Goal: Communication & Community: Answer question/provide support

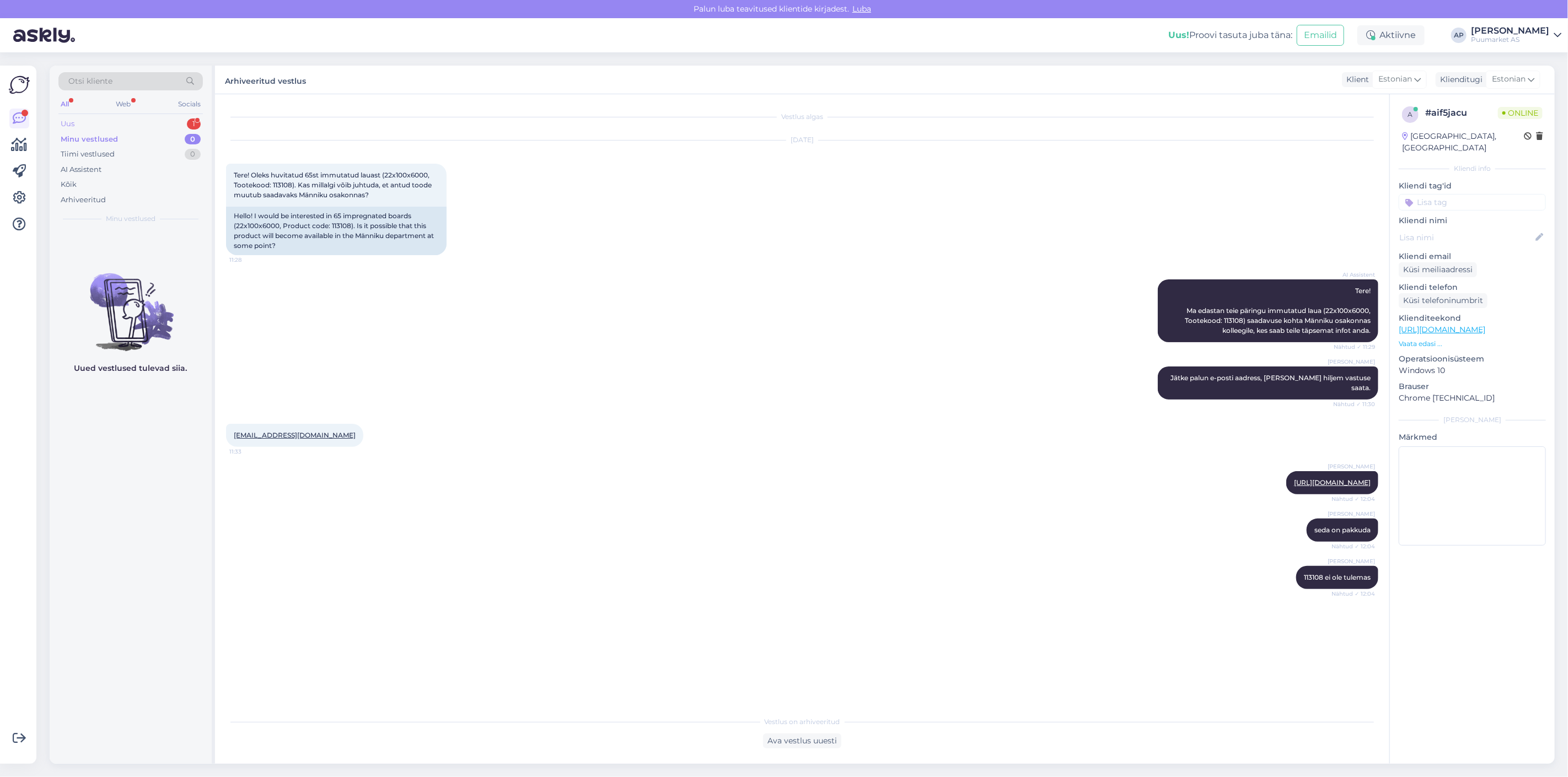
click at [152, 118] on div "Uus 1" at bounding box center [130, 123] width 144 height 16
click at [58, 252] on div "o #oyifa7zm Höövelpruss kuusk PHL 45x45x3000 36 jm" at bounding box center [130, 253] width 149 height 30
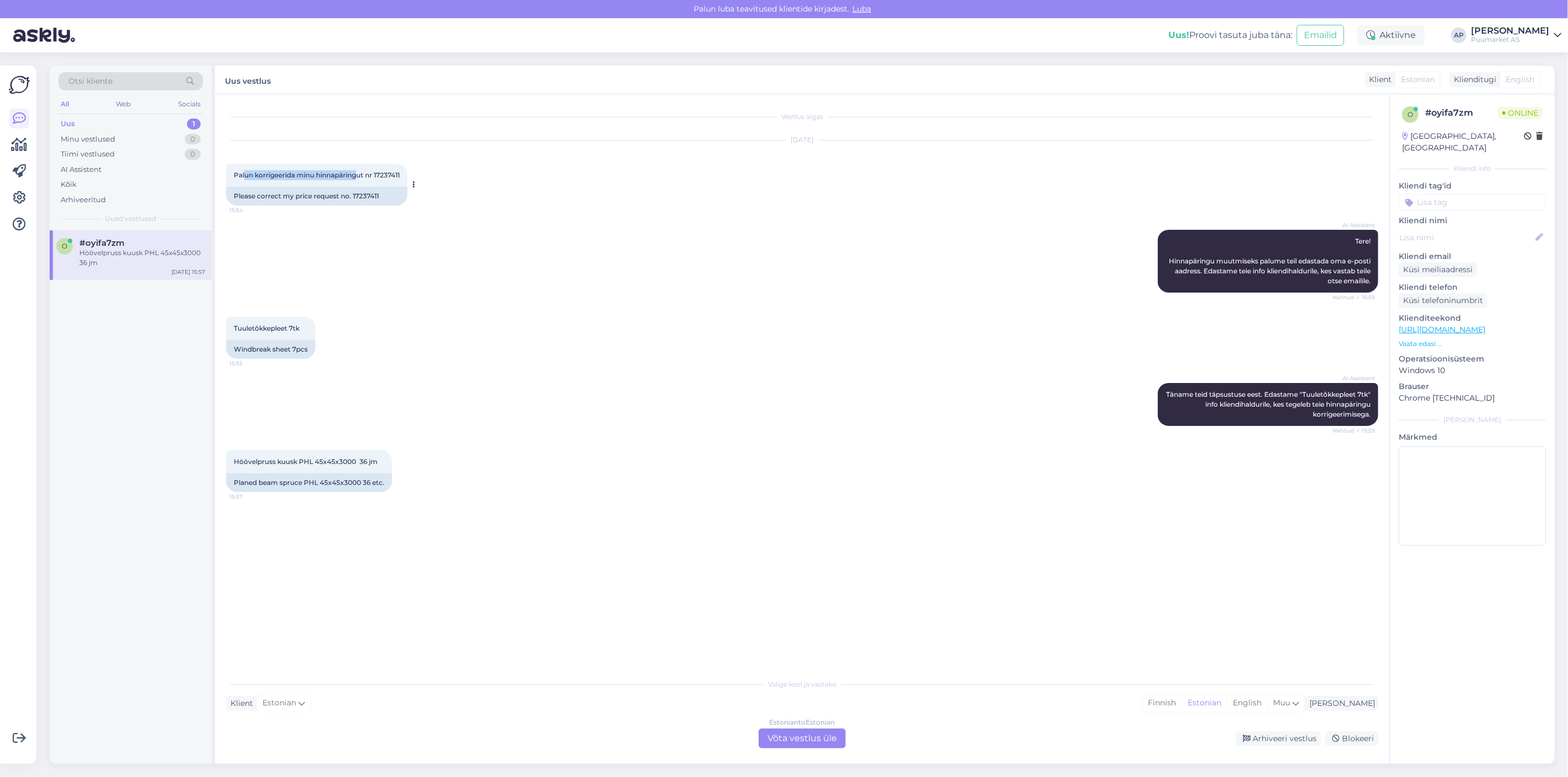
drag, startPoint x: 244, startPoint y: 172, endPoint x: 358, endPoint y: 179, distance: 114.2
click at [358, 179] on div "Palun korrigeerida minu hinnapäringut nr 17237411 15:54" at bounding box center [317, 174] width 181 height 23
click at [362, 179] on span "Palun korrigeerida minu hinnapäringut nr 17237411" at bounding box center [317, 174] width 166 height 8
drag, startPoint x: 377, startPoint y: 174, endPoint x: 396, endPoint y: 174, distance: 19.0
click at [396, 174] on span "Palun korrigeerida minu hinnapäringut nr 17237411" at bounding box center [317, 174] width 166 height 8
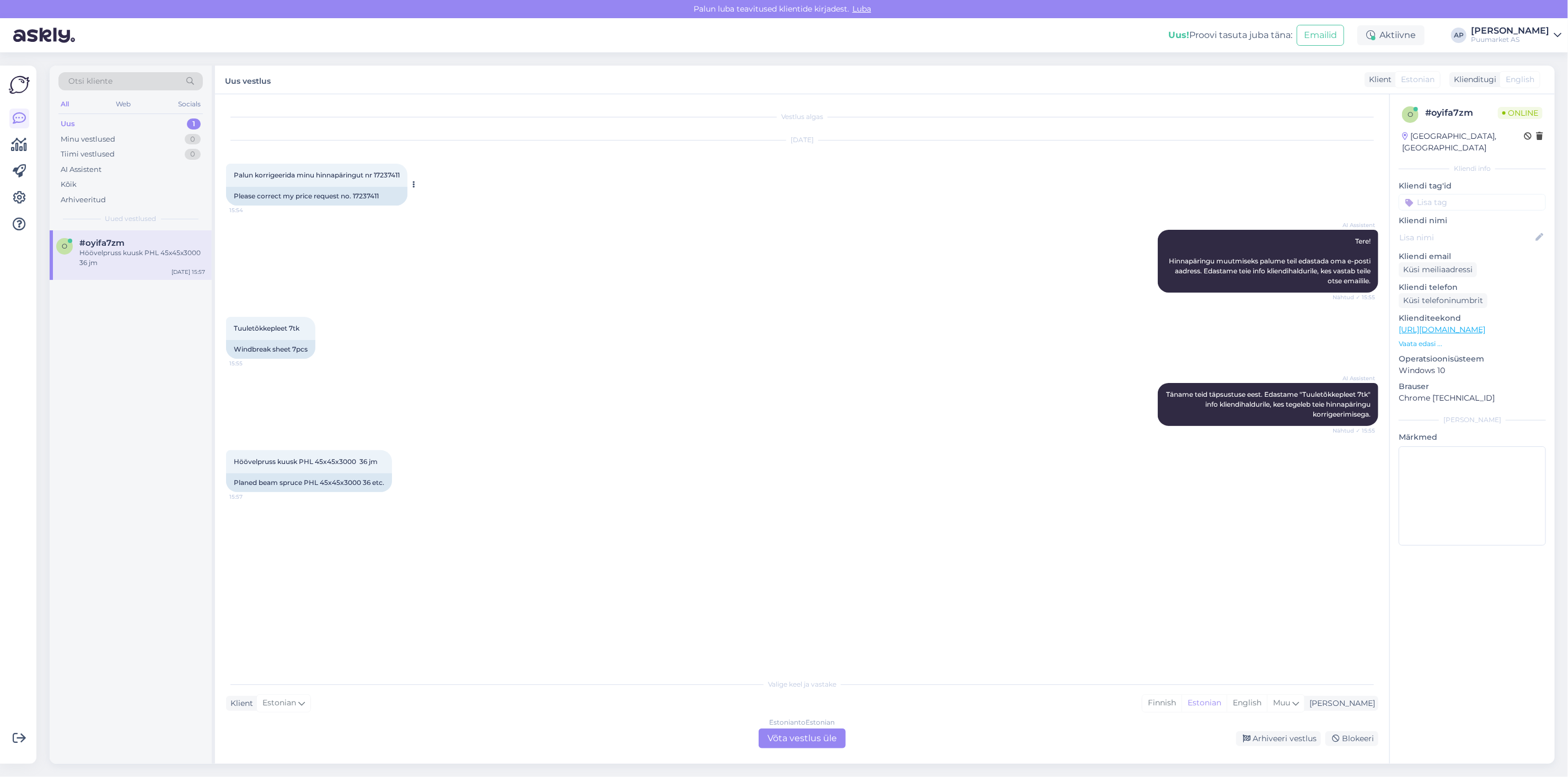
click at [399, 174] on span "Palun korrigeerida minu hinnapäringut nr 17237411" at bounding box center [317, 174] width 166 height 8
drag, startPoint x: 403, startPoint y: 174, endPoint x: 388, endPoint y: 174, distance: 15.0
click at [388, 174] on span "Palun korrigeerida minu hinnapäringut nr 17237411" at bounding box center [317, 174] width 166 height 8
copy div "17237411 15:54"
click at [586, 287] on div "AI Assistent Tere! Hinnapäringu muutmiseks palume teil edastada oma e-posti aad…" at bounding box center [802, 261] width 1152 height 87
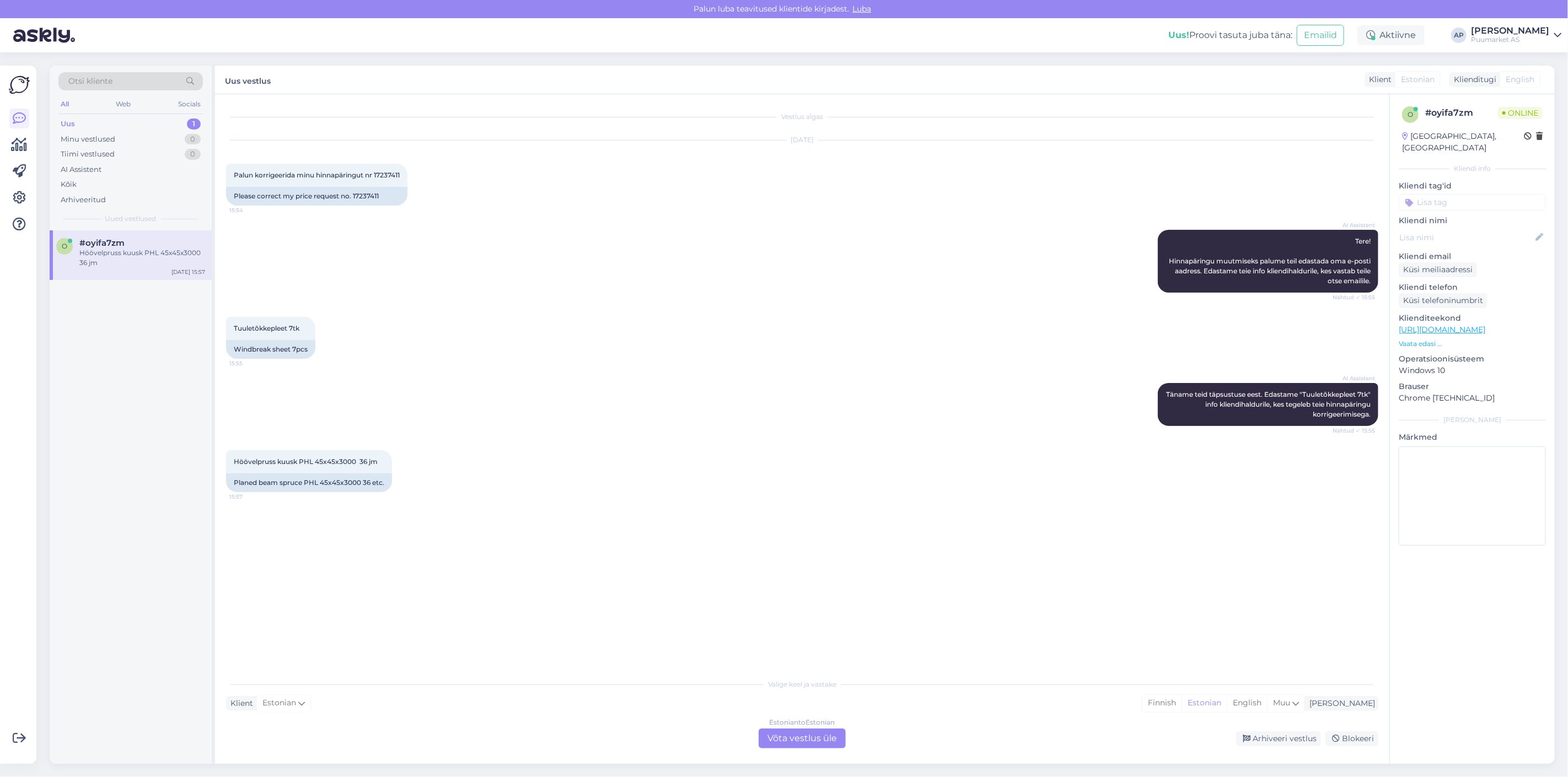
click at [354, 304] on div "AI Assistent Tere! Hinnapäringu muutmiseks palume teil edastada oma e-posti aad…" at bounding box center [802, 261] width 1152 height 87
click at [370, 168] on div "Palun korrigeerida minu hinnapäringut nr 17237411 15:54" at bounding box center [317, 174] width 181 height 23
drag, startPoint x: 376, startPoint y: 172, endPoint x: 425, endPoint y: 171, distance: 49.0
click at [425, 171] on div "[DATE] Palun korrigeerida minu hinnapäringut nr 17237411 15:54 Please correct m…" at bounding box center [802, 173] width 1152 height 89
click at [436, 169] on div "[DATE] Palun korrigeerida minu hinnapäringut nr 17237411 15:54 Please correct m…" at bounding box center [802, 173] width 1152 height 89
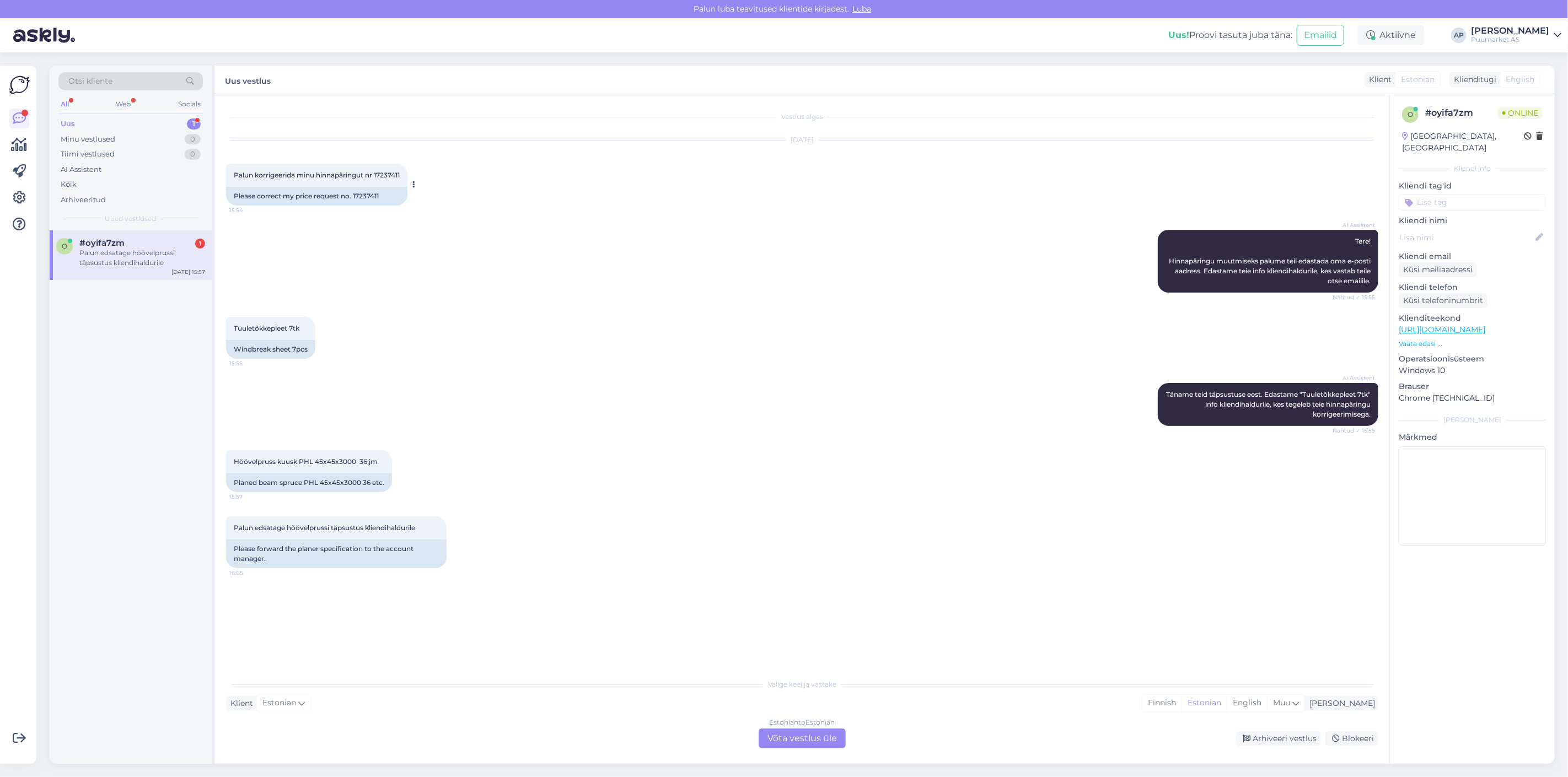
click at [379, 173] on span "Palun korrigeerida minu hinnapäringut nr 17237411" at bounding box center [317, 174] width 166 height 8
drag, startPoint x: 375, startPoint y: 173, endPoint x: 450, endPoint y: 177, distance: 75.1
click at [450, 177] on div "[DATE] Palun korrigeerida minu hinnapäringut nr 17237411 15:54 Please correct m…" at bounding box center [802, 173] width 1152 height 89
click at [374, 177] on span "Palun korrigeerida minu hinnapäringut nr 17237411" at bounding box center [317, 174] width 166 height 8
drag, startPoint x: 229, startPoint y: 175, endPoint x: 402, endPoint y: 177, distance: 173.0
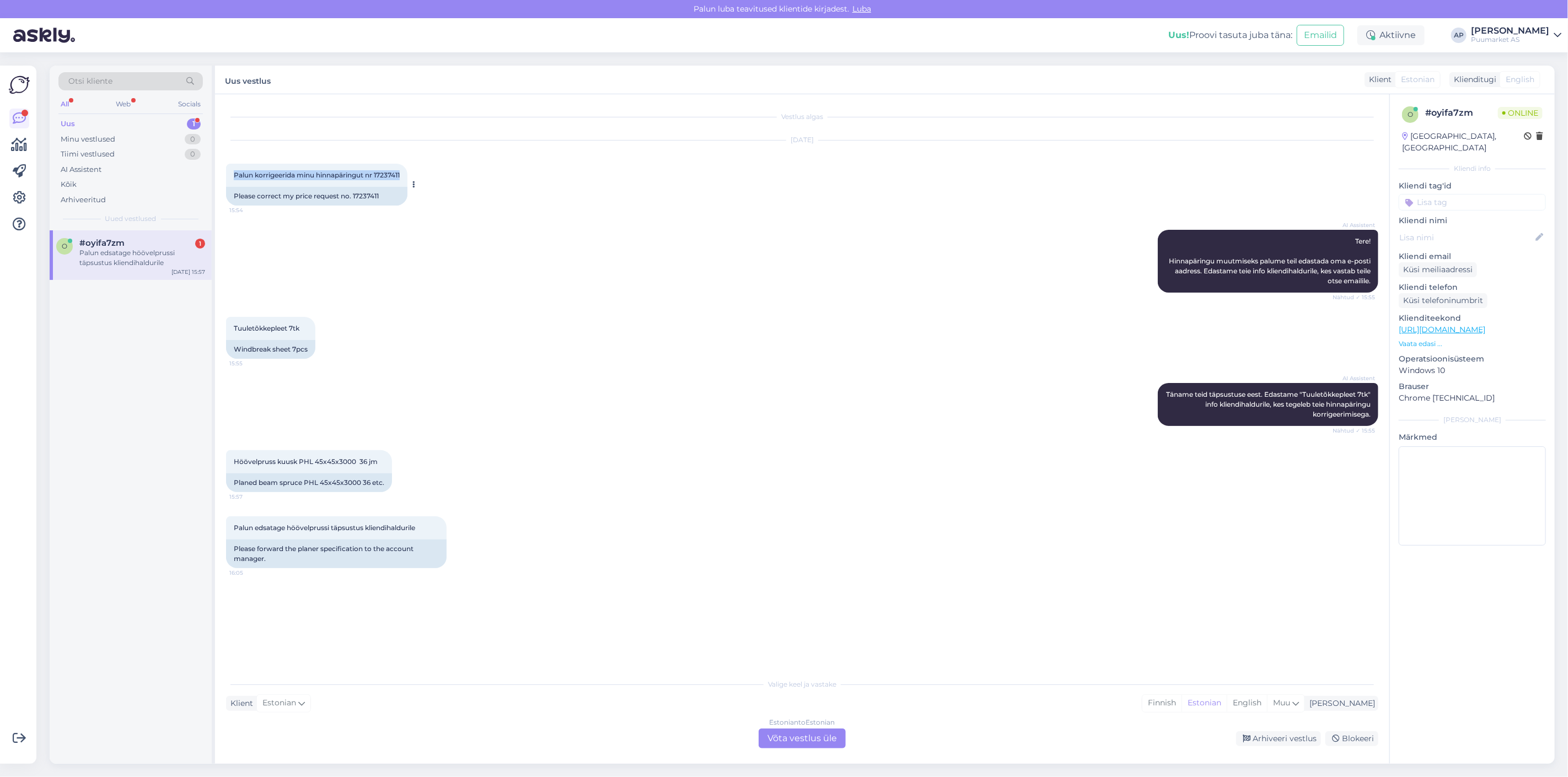
click at [402, 177] on div "Palun korrigeerida minu hinnapäringut nr 17237411 15:54" at bounding box center [317, 174] width 181 height 23
copy span "Palun korrigeerida minu hinnapäringut nr 17237411"
drag, startPoint x: 226, startPoint y: 329, endPoint x: 299, endPoint y: 328, distance: 73.0
click at [299, 328] on div "Tuuletõkkepleet 7tk 15:55" at bounding box center [271, 328] width 89 height 23
copy span "Tuuletõkkepleet 7tk"
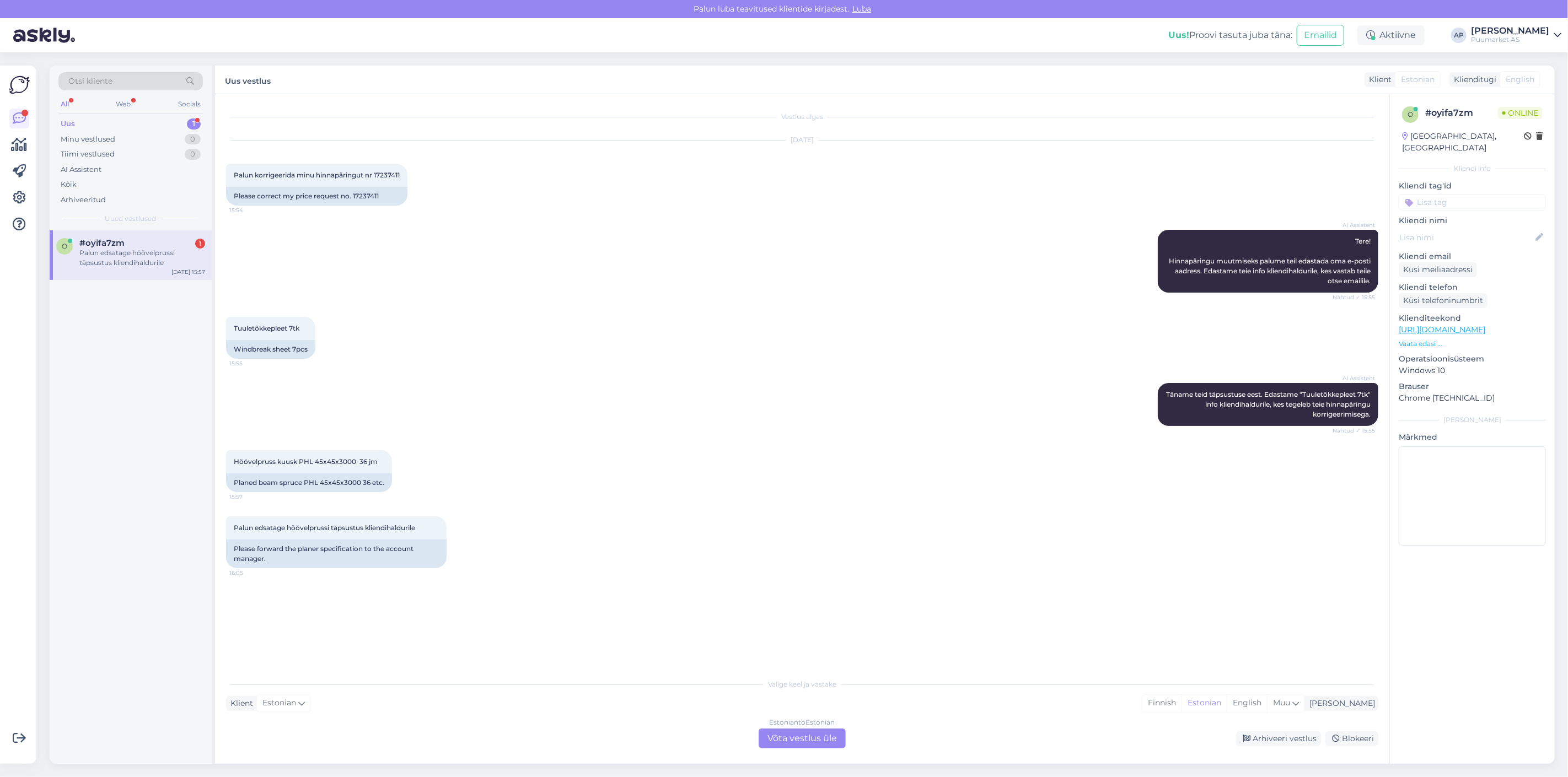
click at [547, 564] on div "Palun edsatage höövelprussi täpsustus kliendihaldurile 16:05 Please forward the…" at bounding box center [802, 542] width 1152 height 76
drag, startPoint x: 233, startPoint y: 460, endPoint x: 388, endPoint y: 458, distance: 155.0
click at [388, 458] on div "Höövelpruss kuusk PHL 45x45x3000 36 jm 15:57" at bounding box center [309, 461] width 166 height 23
copy span "Höövelpruss kuusk PHL 45x45x3000 36 jm"
click at [254, 520] on div "Palun edsatage höövelprussi täpsustus kliendihaldurile 16:05" at bounding box center [337, 527] width 220 height 23
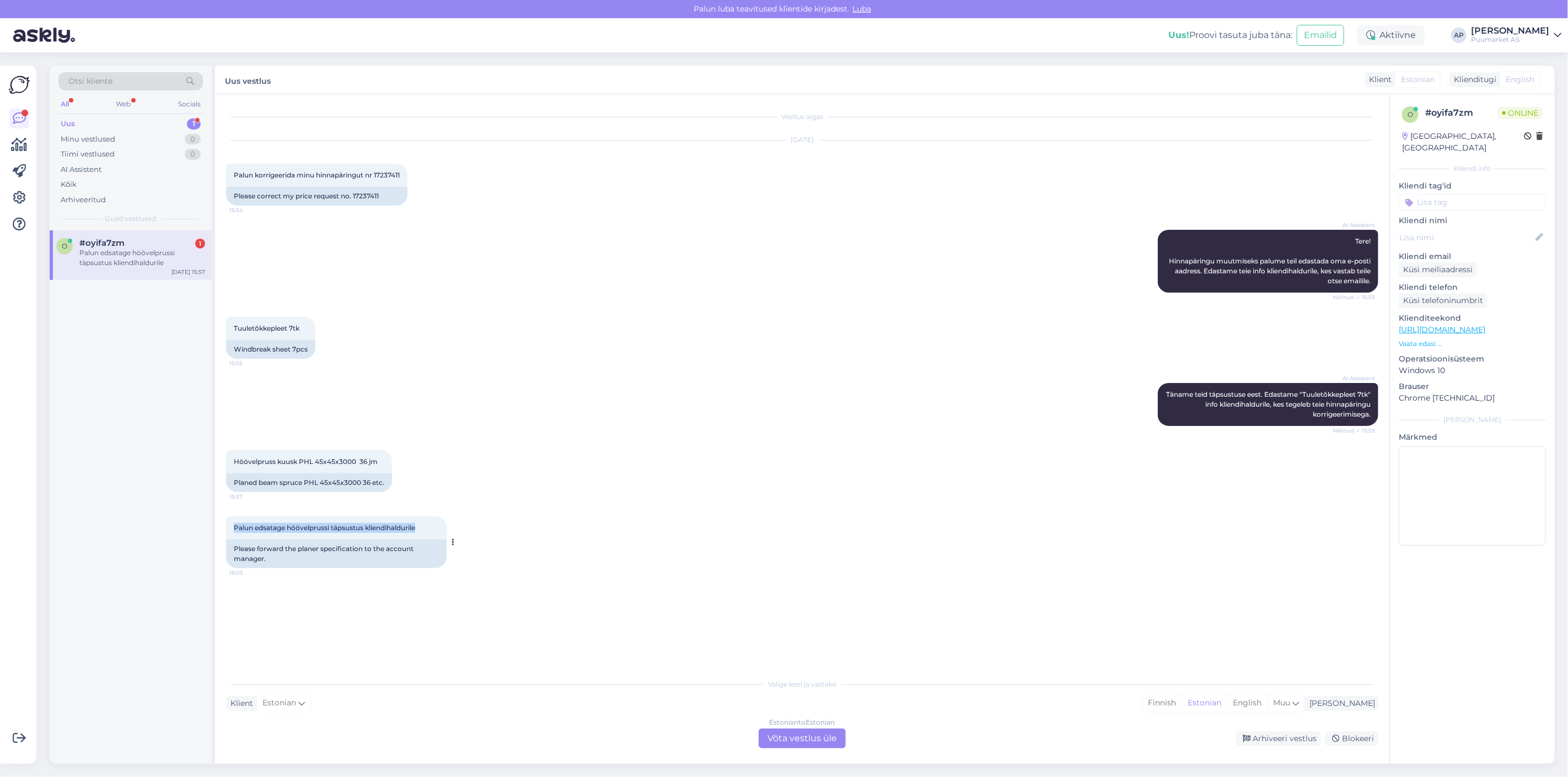
drag, startPoint x: 426, startPoint y: 525, endPoint x: 226, endPoint y: 532, distance: 200.1
click at [226, 532] on div "Palun edsatage höövelprussi täpsustus kliendihaldurile 16:05" at bounding box center [337, 527] width 220 height 23
copy span "Palun edsatage höövelprussi täpsustus kliendihaldurile"
click at [427, 598] on div "Vestlus algas [DATE] Palun korrigeerida minu hinnapäringut nr 17237411 15:54 Pl…" at bounding box center [807, 384] width 1162 height 557
click at [774, 741] on div "Estonian to Estonian Võta vestlus üle" at bounding box center [802, 738] width 87 height 20
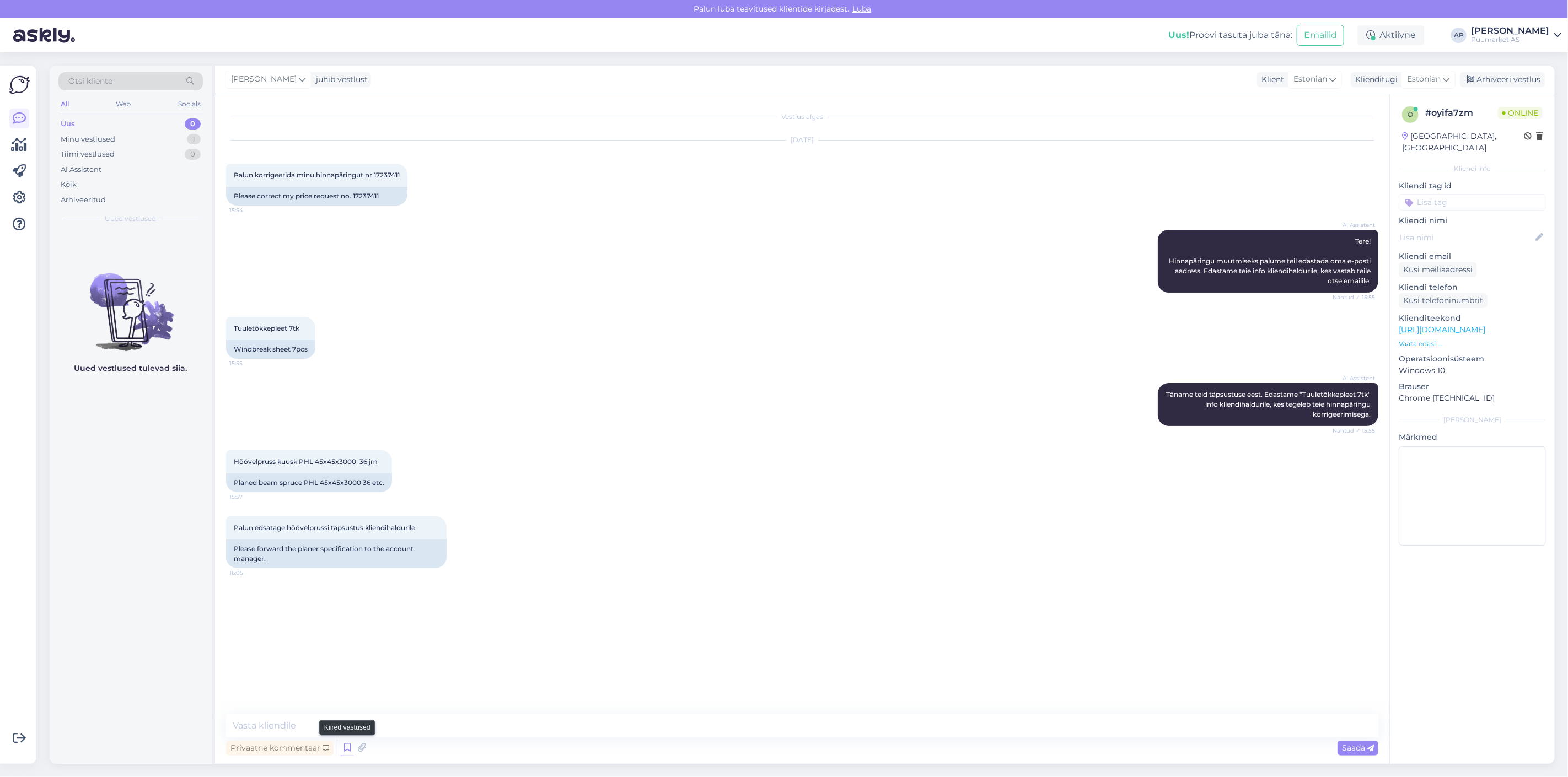
click at [343, 751] on icon at bounding box center [348, 747] width 13 height 16
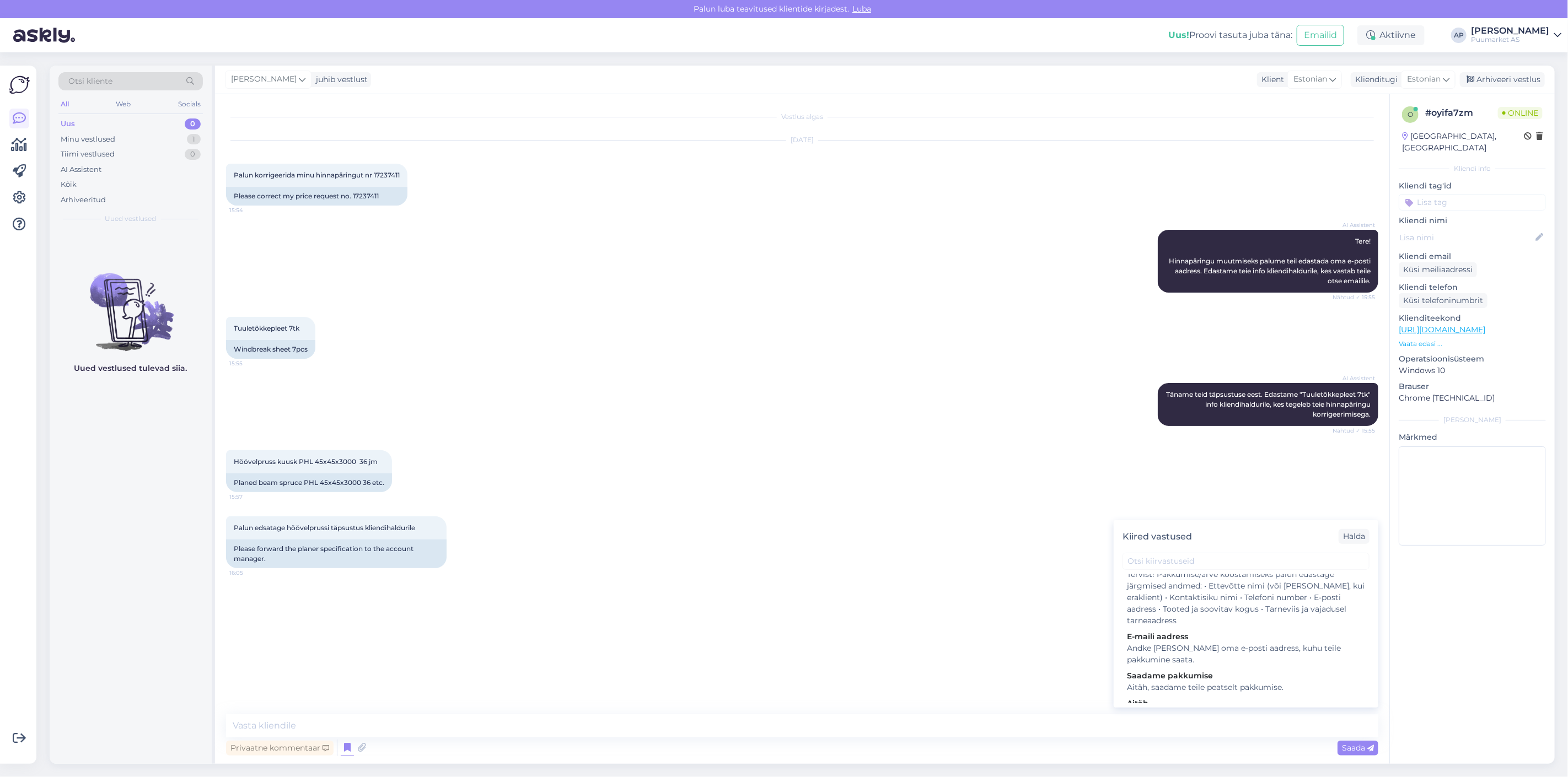
scroll to position [183, 0]
click at [1188, 691] on div "Aitäh" at bounding box center [1246, 691] width 238 height 12
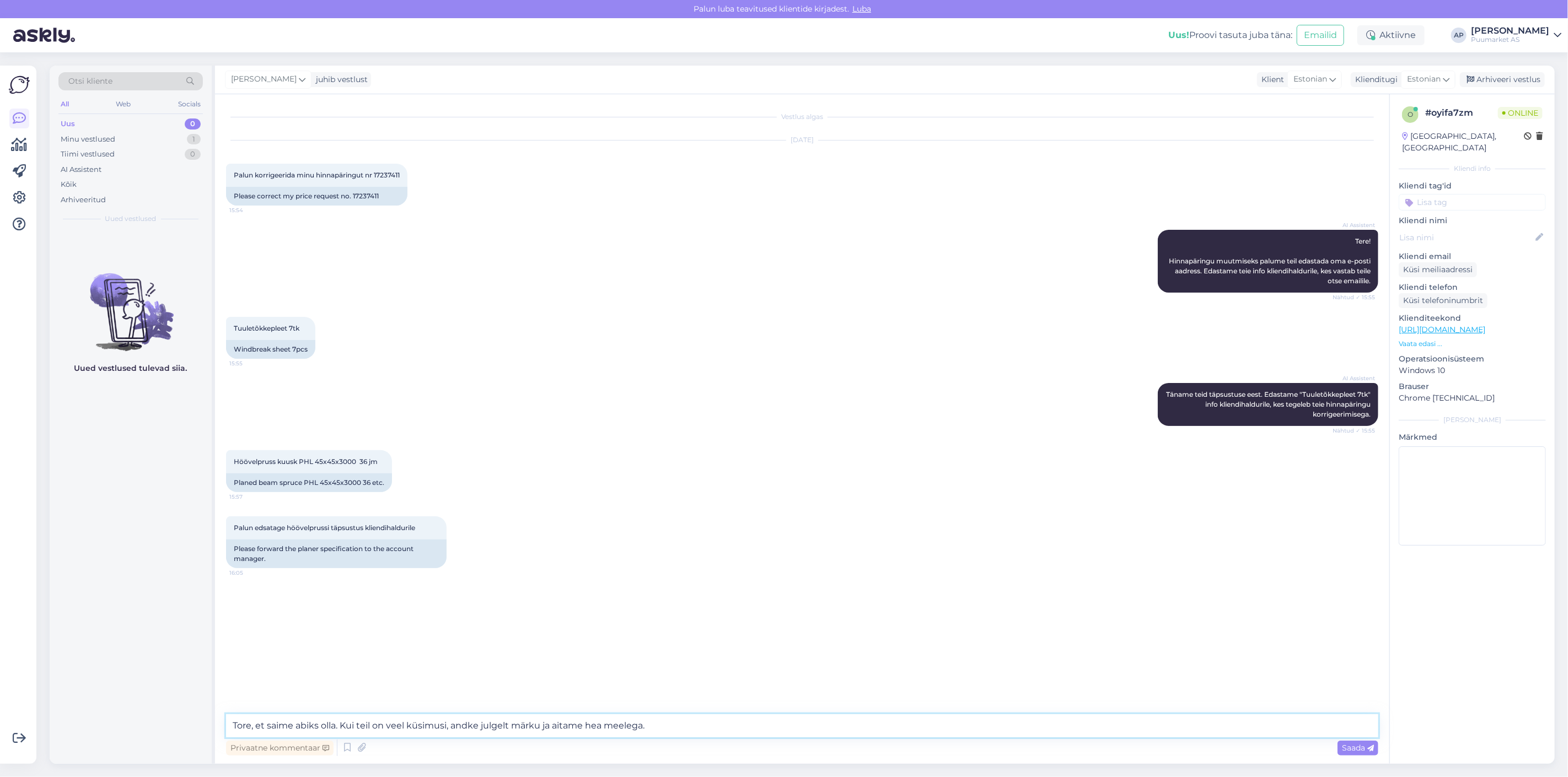
drag, startPoint x: 680, startPoint y: 730, endPoint x: 0, endPoint y: 756, distance: 680.5
click at [0, 756] on div "Võimalused Veendu, et Askly loob sulle väärtust. Sulge Ühenda FB ja IG sõnumid …" at bounding box center [784, 415] width 1568 height 725
type textarea "Edastasime info"
click at [341, 743] on icon at bounding box center [348, 747] width 13 height 16
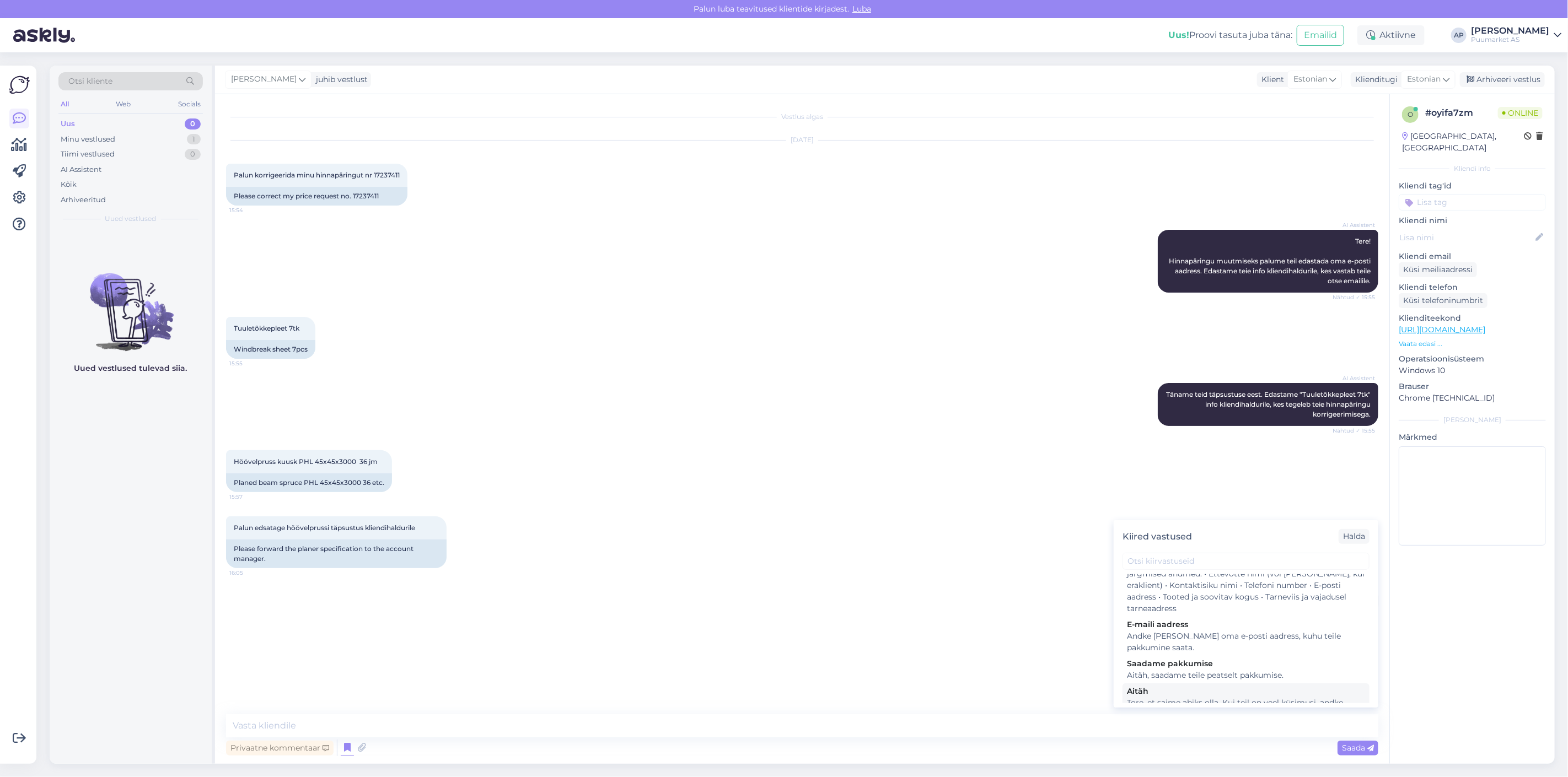
click at [1181, 699] on div "Tore, et saime abiks olla. Kui teil on veel küsimusi, andke julgelt märku ja ai…" at bounding box center [1246, 708] width 238 height 23
type textarea "Tore, et saime abiks olla. Kui teil on veel küsimusi, andke julgelt märku ja ai…"
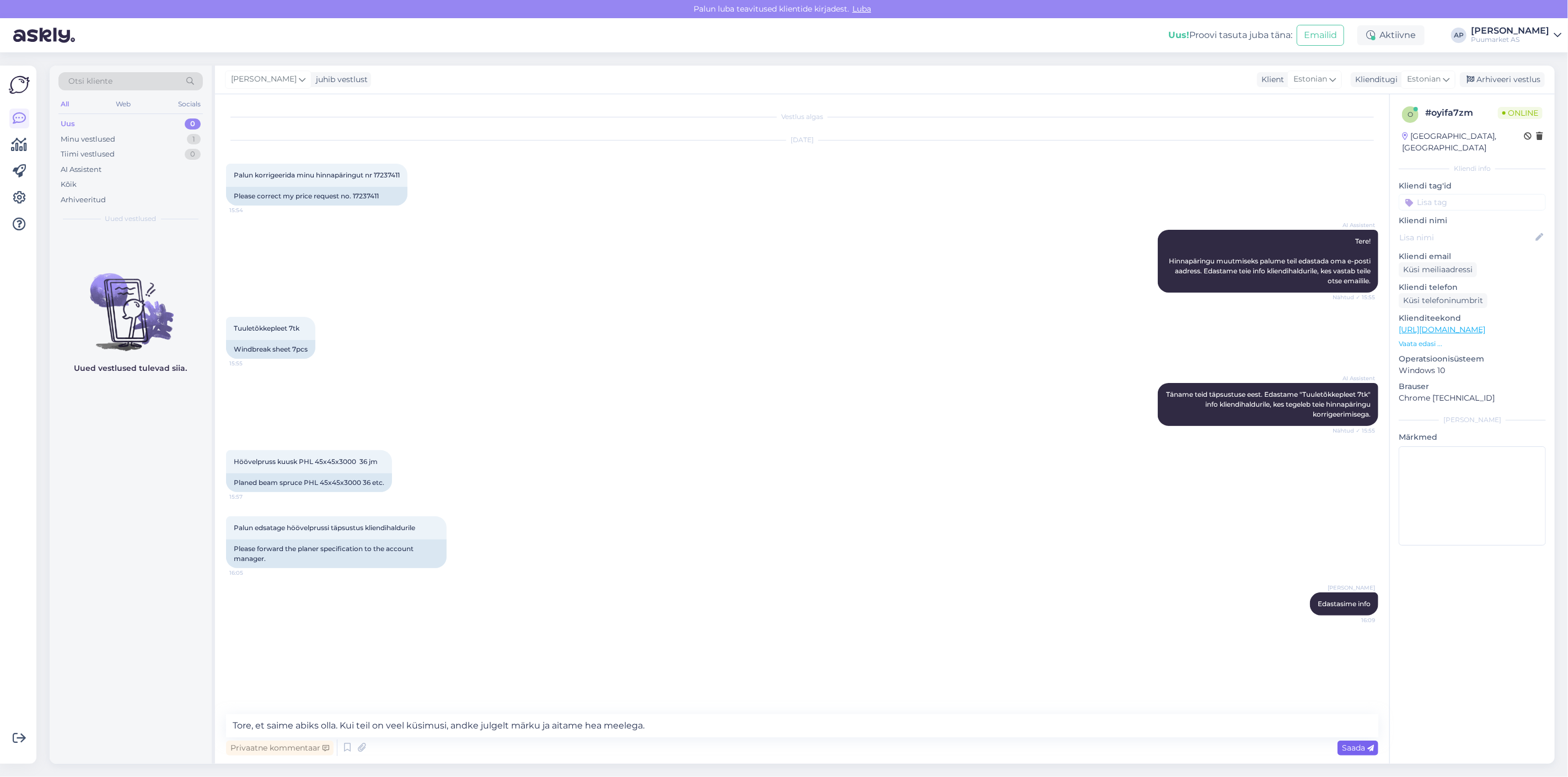
click at [1345, 747] on span "Saada" at bounding box center [1357, 747] width 32 height 10
click at [1479, 77] on div "Arhiveeri vestlus" at bounding box center [1502, 80] width 85 height 15
